Goal: Find specific page/section: Find specific page/section

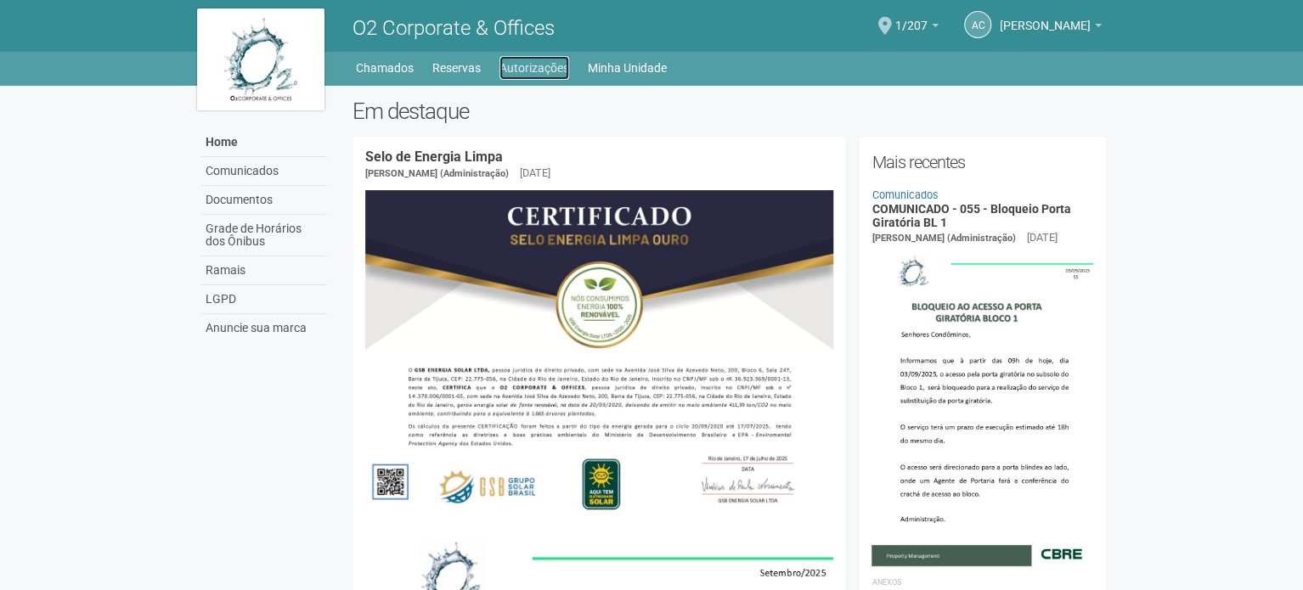
click at [544, 65] on link "Autorizações" at bounding box center [534, 68] width 70 height 24
